Goal: Task Accomplishment & Management: Use online tool/utility

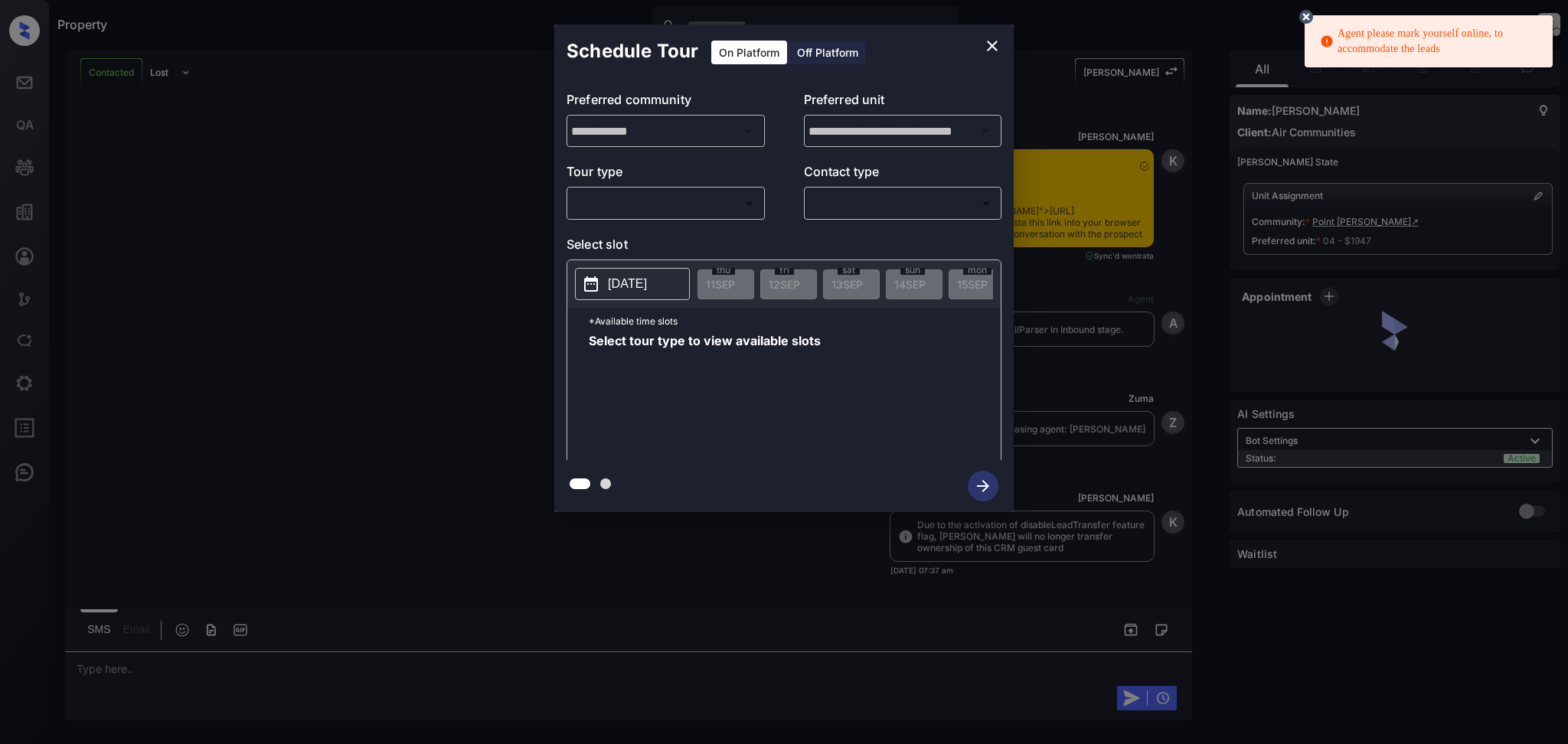
scroll to position [3399, 0]
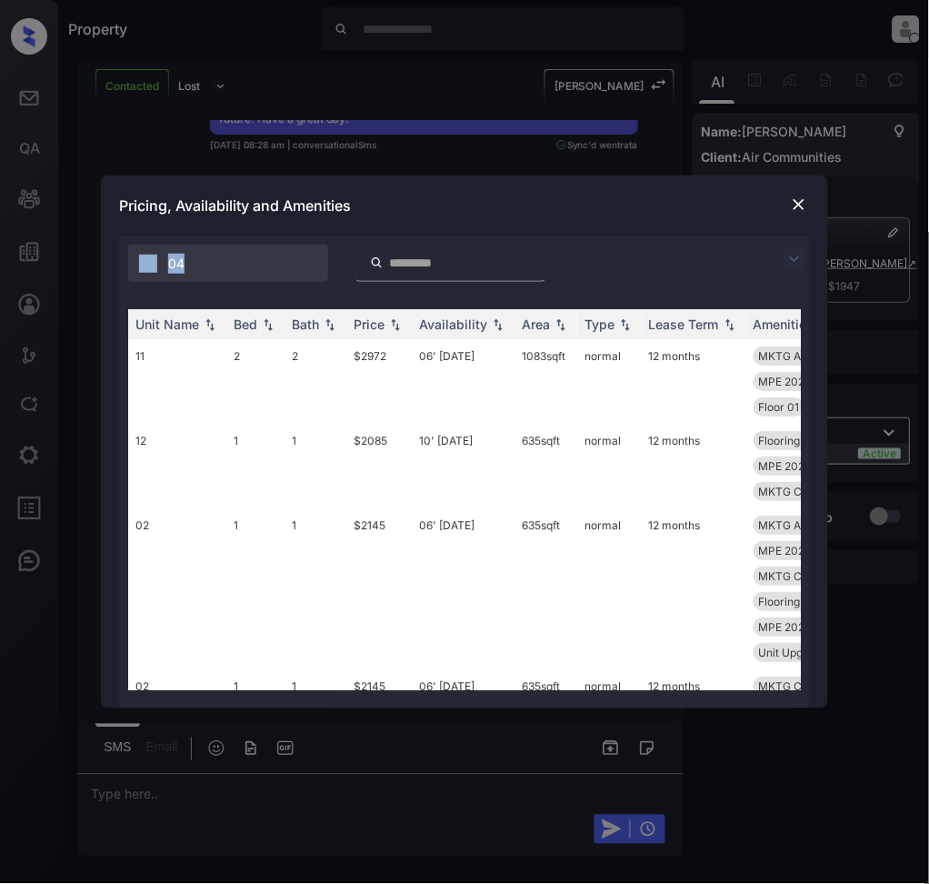
drag, startPoint x: 184, startPoint y: 261, endPoint x: 131, endPoint y: 276, distance: 54.9
click at [131, 276] on div "04" at bounding box center [228, 263] width 200 height 37
click at [216, 247] on div "04" at bounding box center [228, 263] width 200 height 37
click at [225, 264] on div "04" at bounding box center [228, 263] width 200 height 37
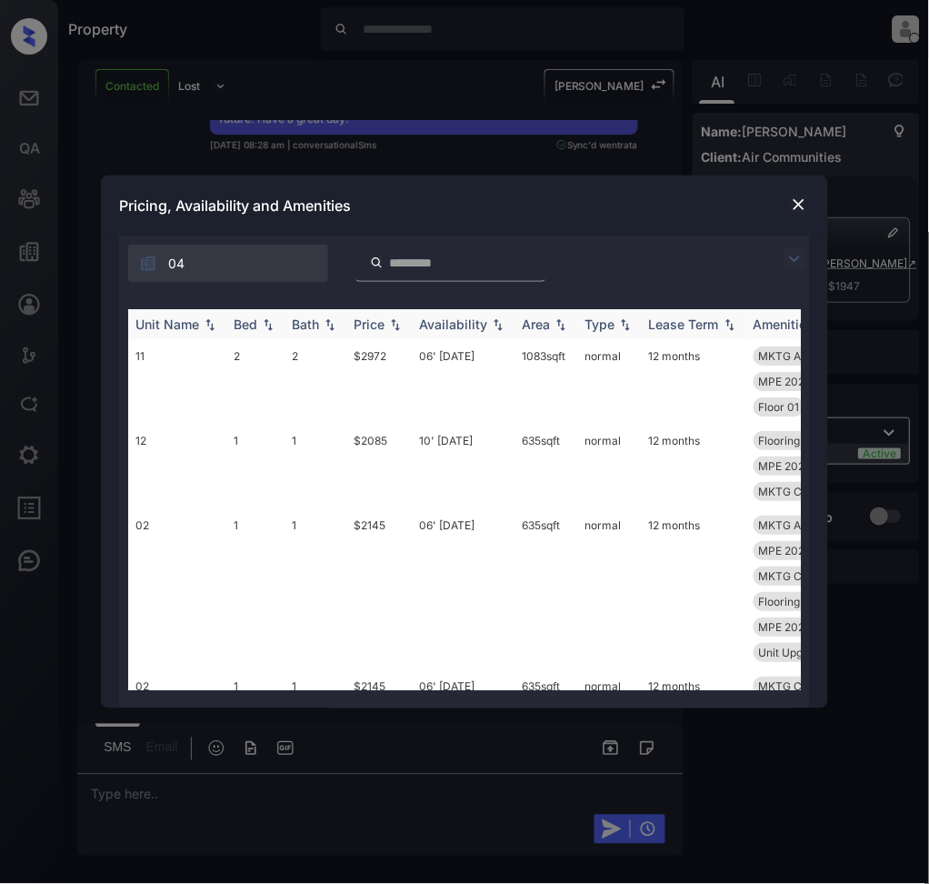
click at [355, 337] on th "Price" at bounding box center [378, 324] width 65 height 30
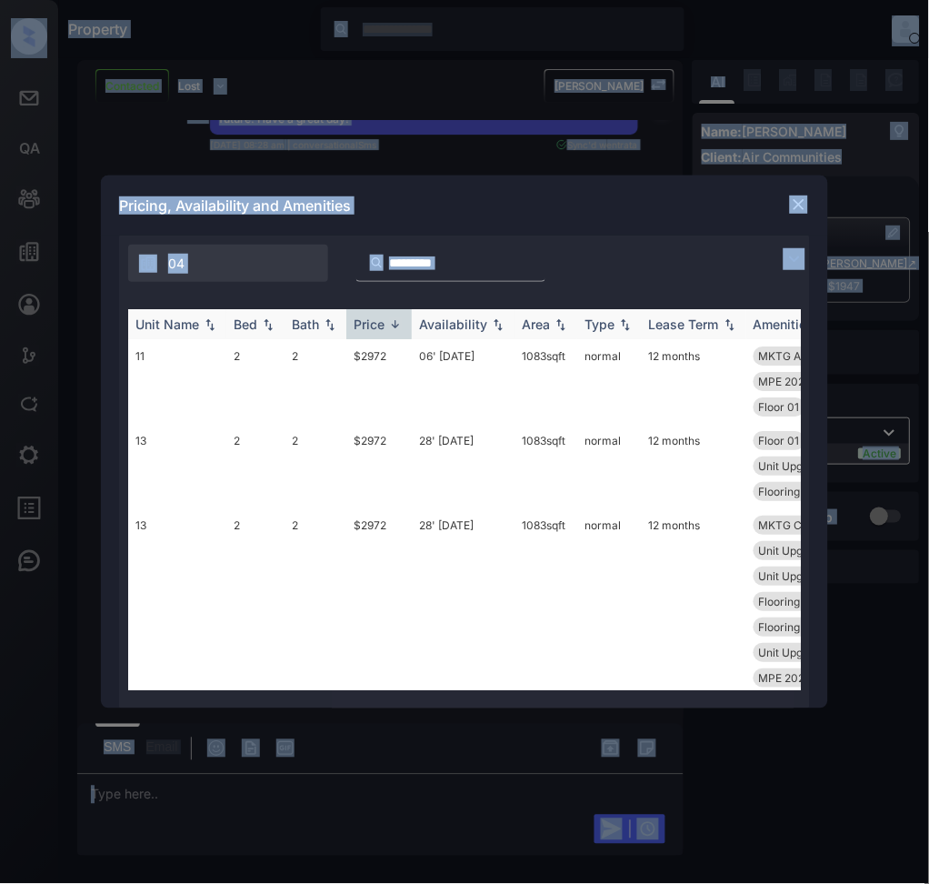
copy div "Property Daniel Set yourself online Set yourself offline Set yourself on break …"
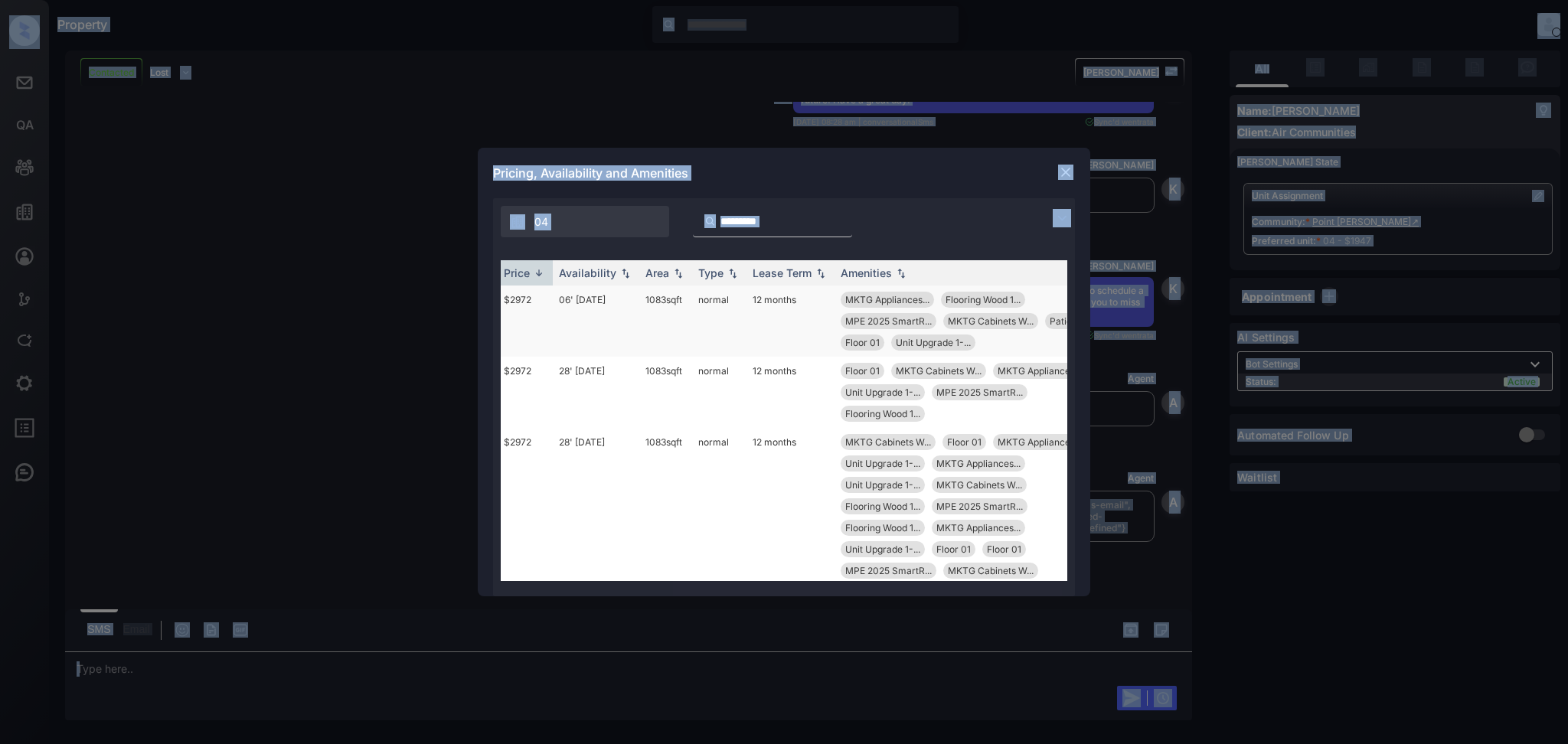
scroll to position [0, 248]
